Goal: Transaction & Acquisition: Obtain resource

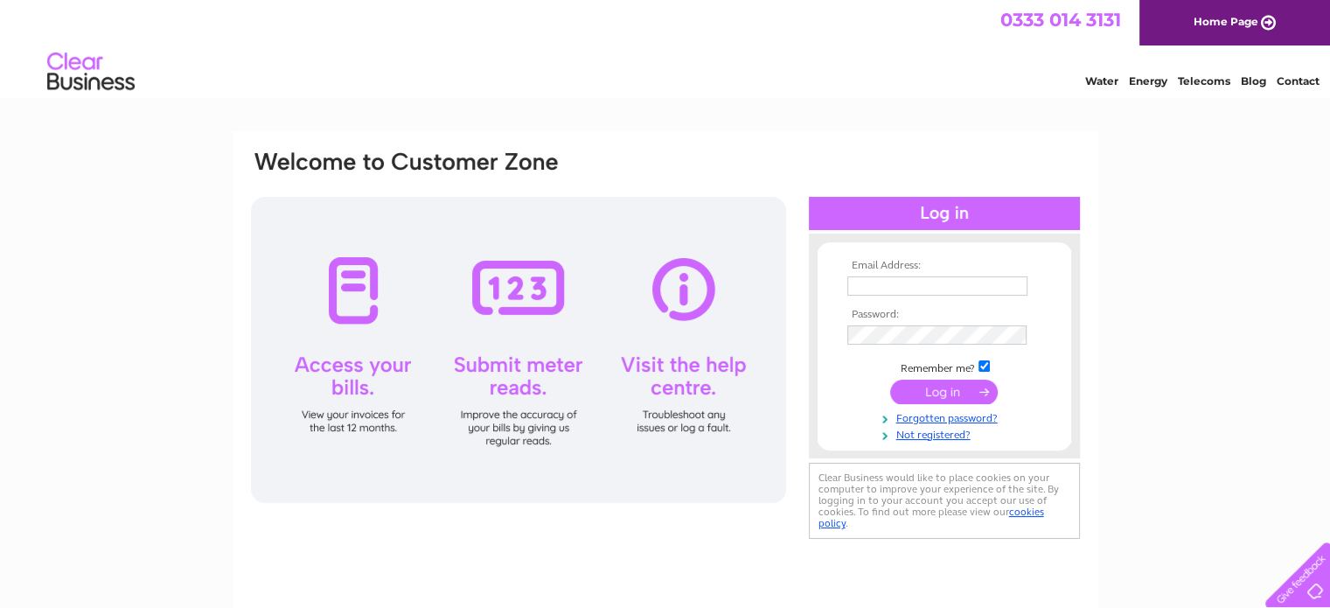
type input "carrhousefm@gmail.com"
click at [940, 391] on input "submit" at bounding box center [944, 392] width 108 height 24
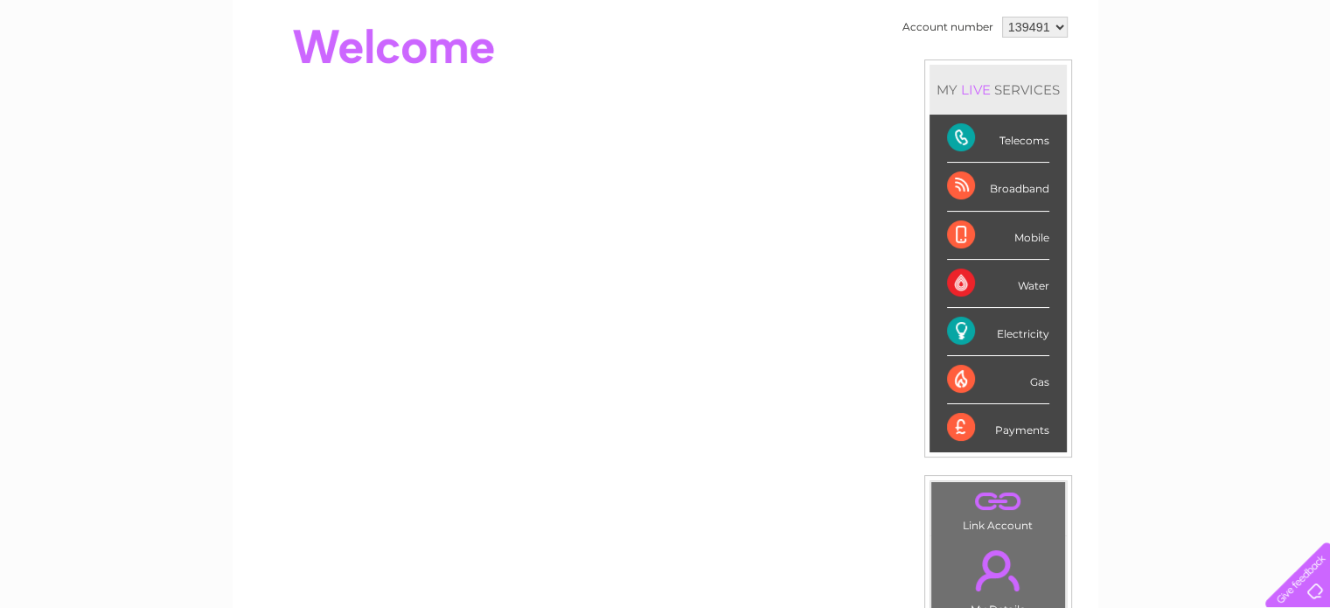
scroll to position [175, 0]
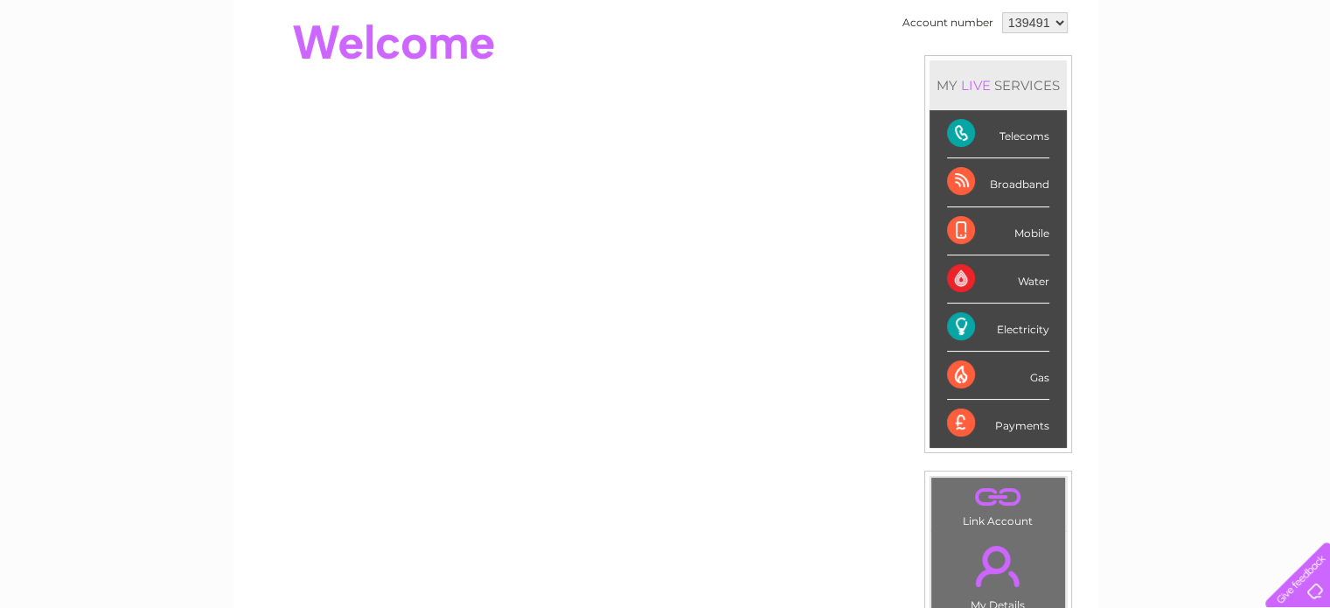
click at [959, 324] on div "Electricity" at bounding box center [998, 327] width 102 height 48
click at [959, 323] on div "Electricity" at bounding box center [998, 327] width 102 height 48
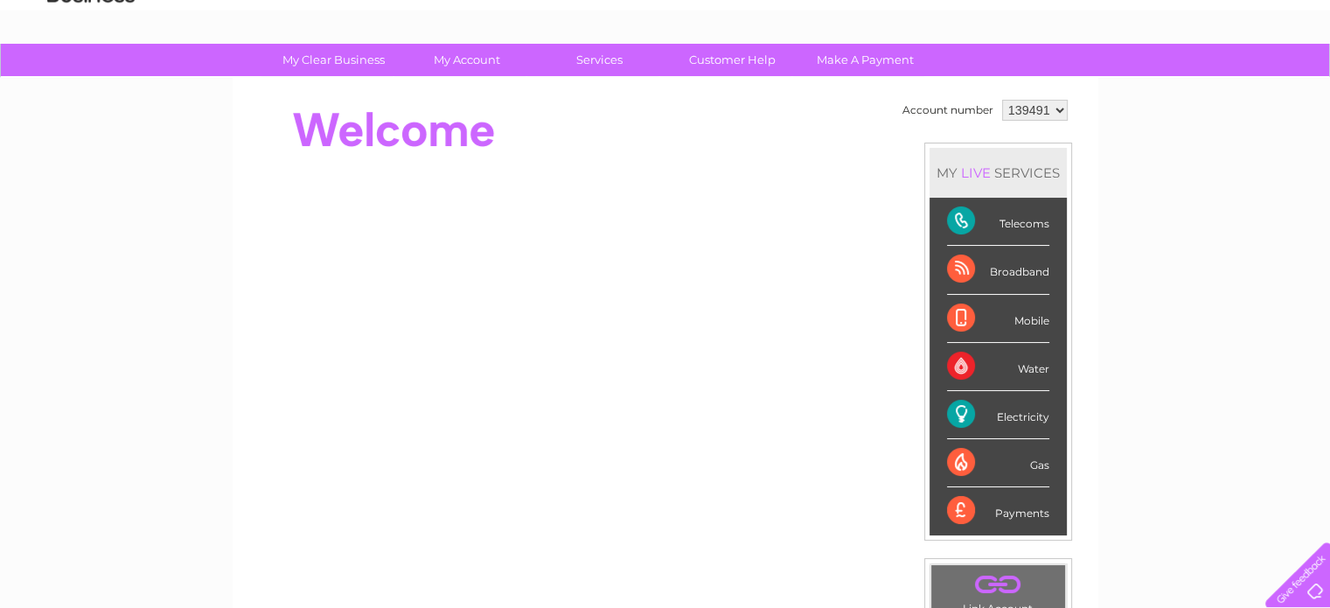
scroll to position [0, 0]
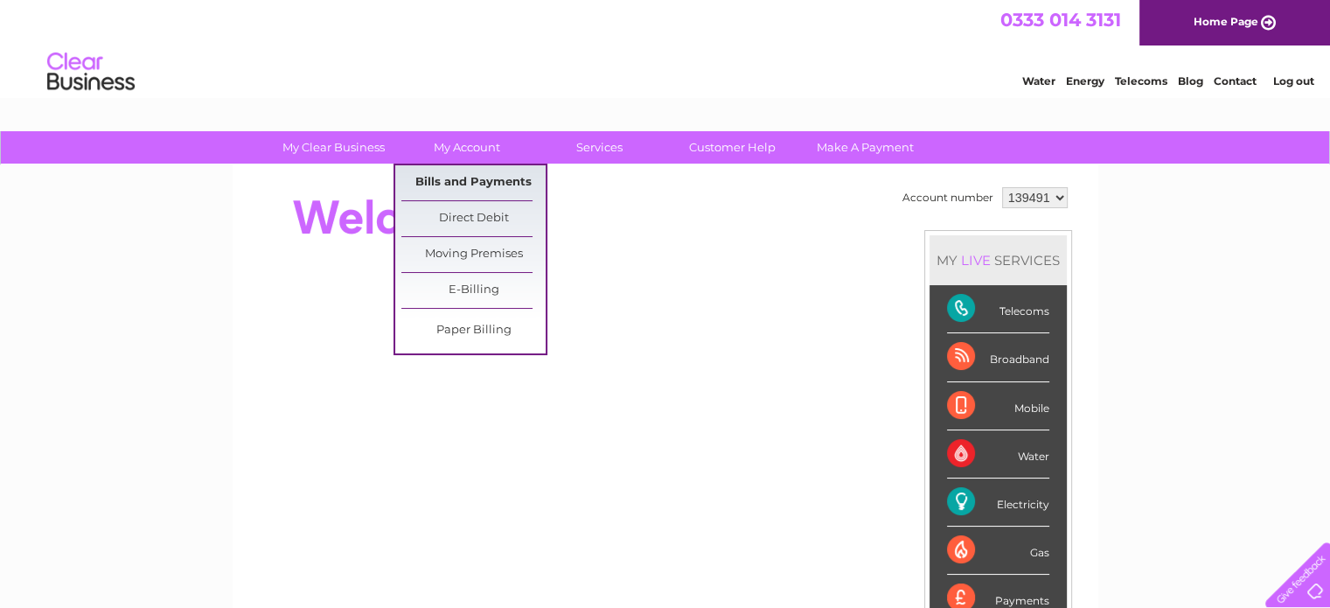
click at [463, 178] on link "Bills and Payments" at bounding box center [473, 182] width 144 height 35
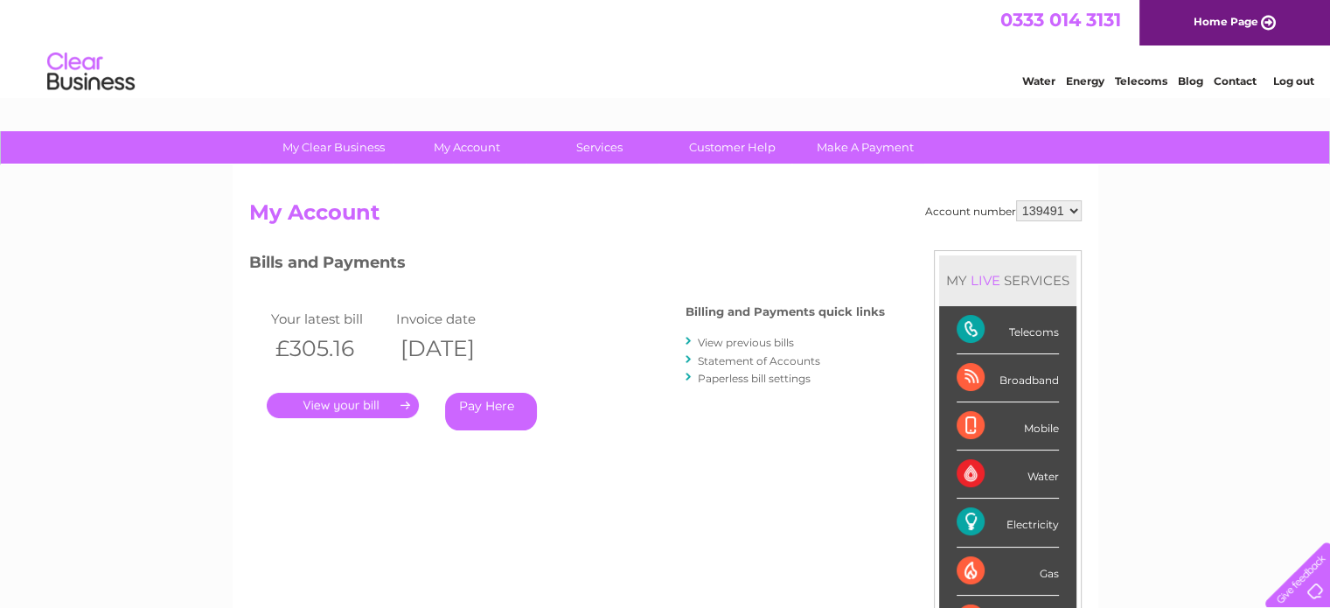
click at [353, 401] on link "." at bounding box center [343, 405] width 152 height 25
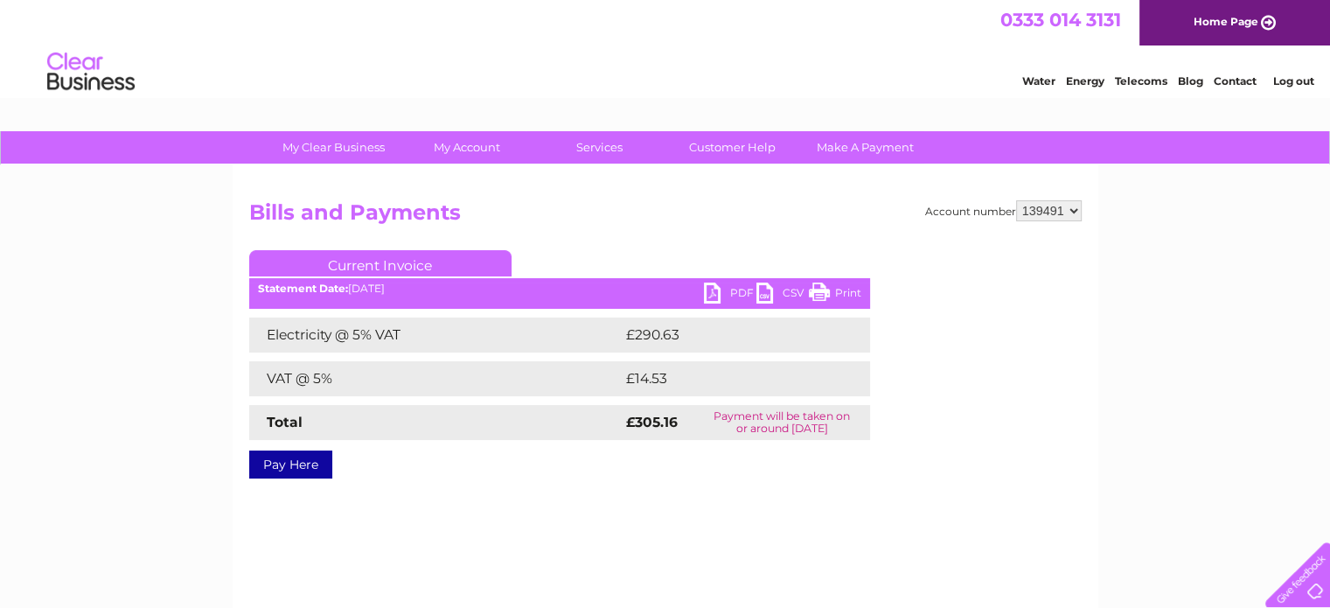
click at [714, 285] on link "PDF" at bounding box center [730, 294] width 52 height 25
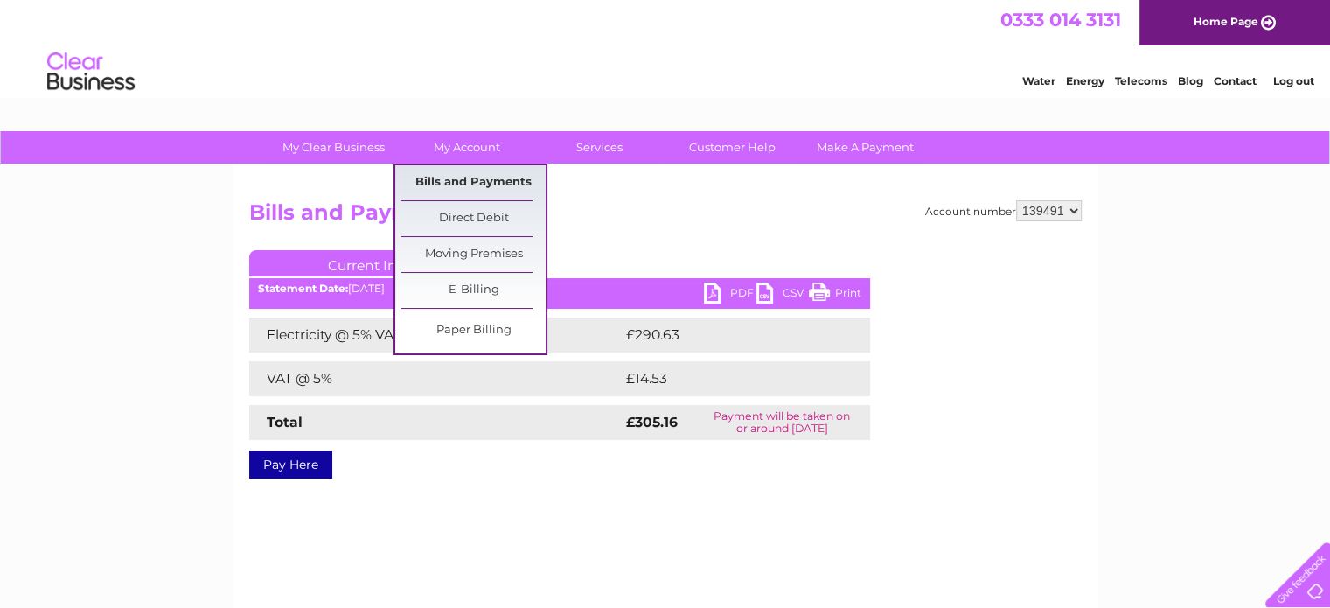
click at [455, 179] on link "Bills and Payments" at bounding box center [473, 182] width 144 height 35
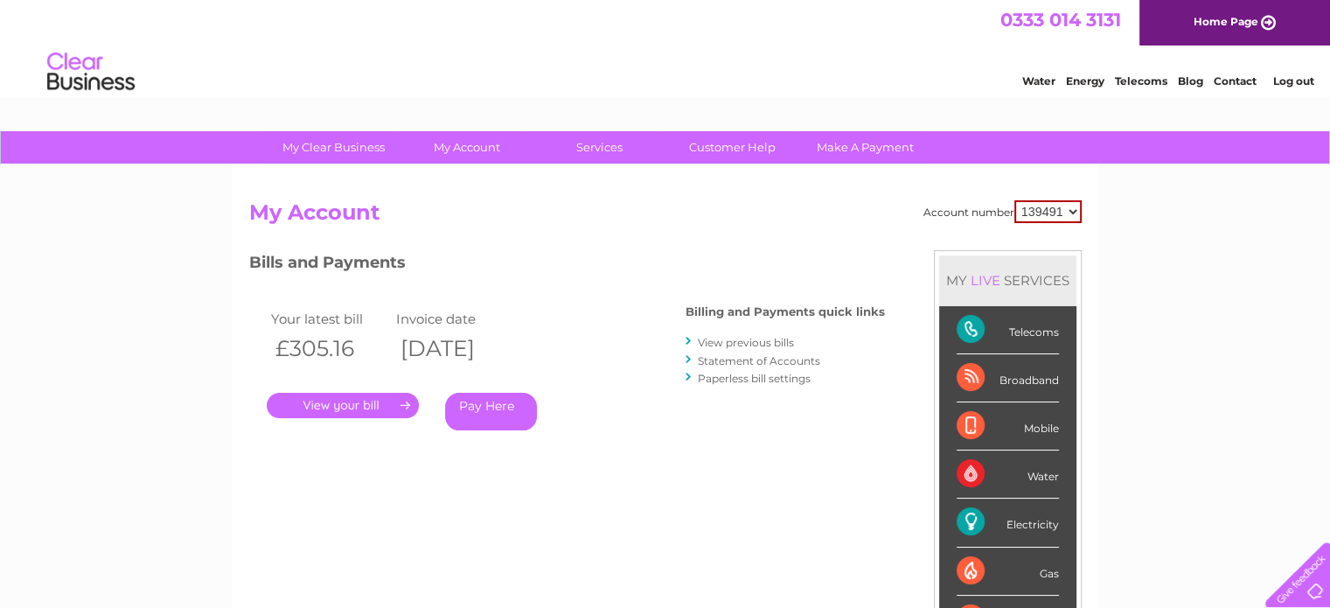
click at [747, 340] on link "View previous bills" at bounding box center [746, 342] width 96 height 13
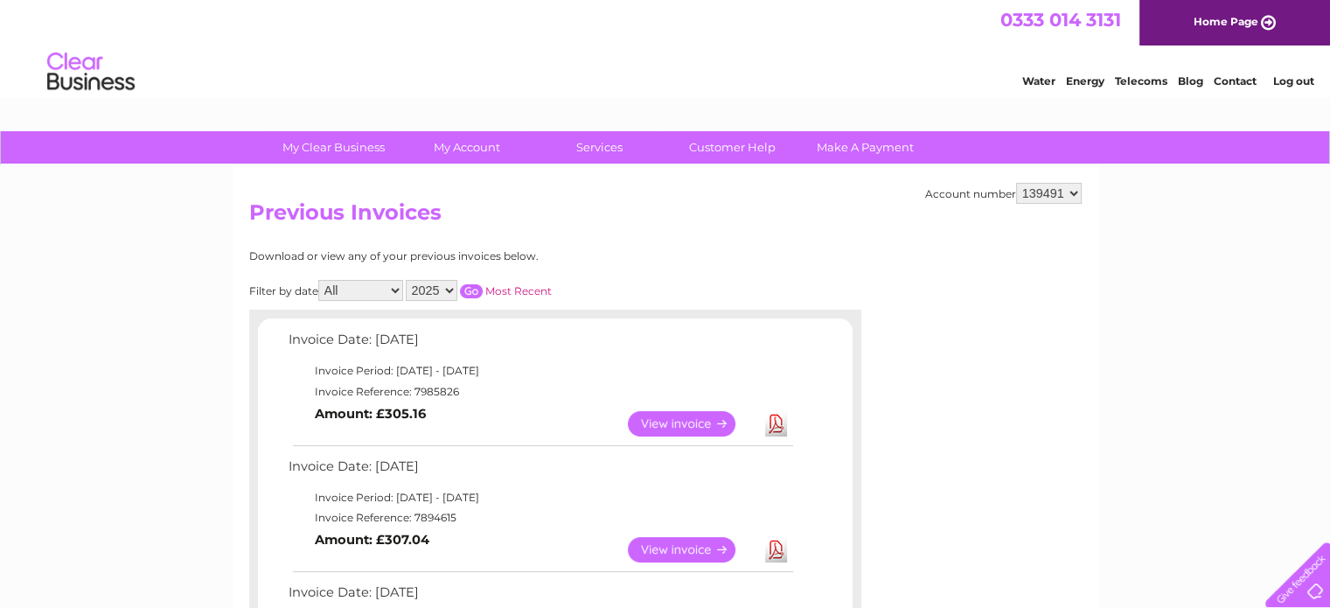
click at [669, 548] on link "View" at bounding box center [692, 549] width 129 height 25
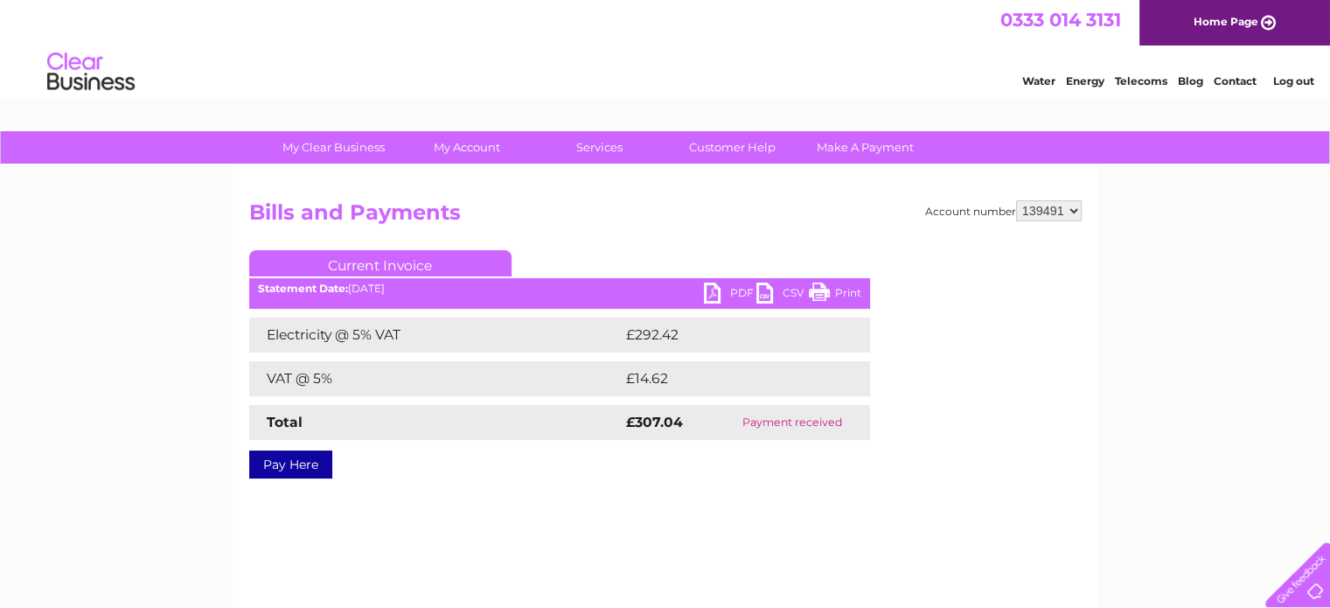
click at [712, 283] on link "PDF" at bounding box center [730, 294] width 52 height 25
